Goal: Information Seeking & Learning: Learn about a topic

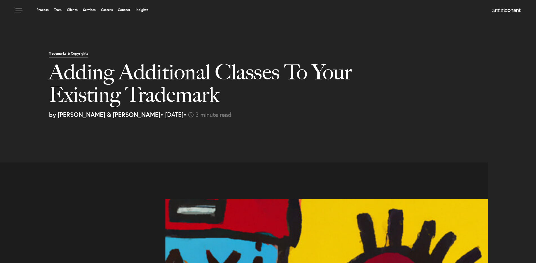
select select "US"
select select "Austin"
select select "Business and Civil Litigation"
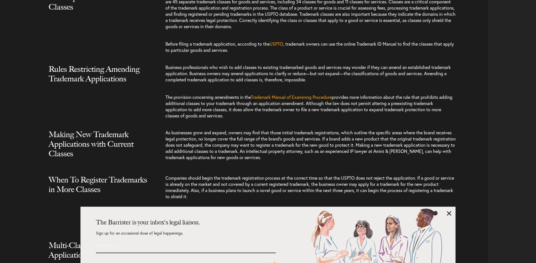
scroll to position [614, 0]
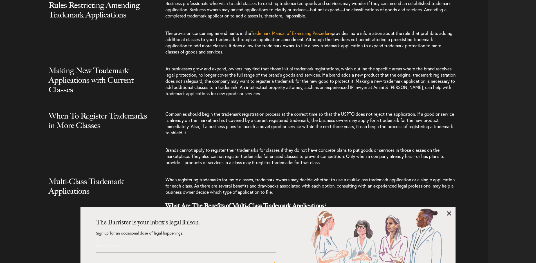
drag, startPoint x: 169, startPoint y: 11, endPoint x: 267, endPoint y: 65, distance: 112.2
click at [267, 61] on div "Business professionals who wish to add classes to existing trademarked goods an…" at bounding box center [326, 30] width 322 height 60
click at [267, 61] on p "The provision concerning amendments in the Trademark Manual of Examining Proced…" at bounding box center [310, 42] width 290 height 36
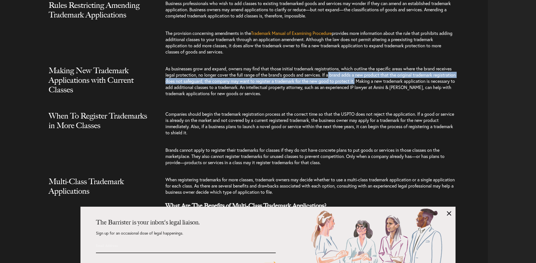
drag, startPoint x: 348, startPoint y: 82, endPoint x: 382, endPoint y: 89, distance: 35.0
click at [382, 89] on span "As businesses grow and expand, owners may find that those initial trademark reg…" at bounding box center [310, 81] width 290 height 31
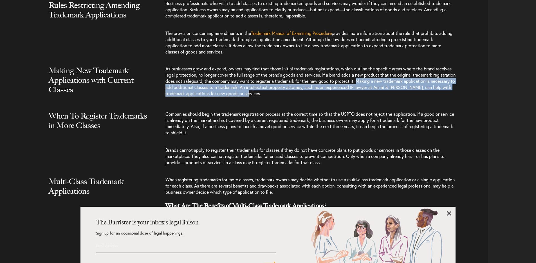
drag, startPoint x: 383, startPoint y: 88, endPoint x: 377, endPoint y: 101, distance: 14.9
click at [377, 101] on p "As businesses grow and expand, owners may find that those initial trademark reg…" at bounding box center [310, 84] width 290 height 37
